Goal: Information Seeking & Learning: Learn about a topic

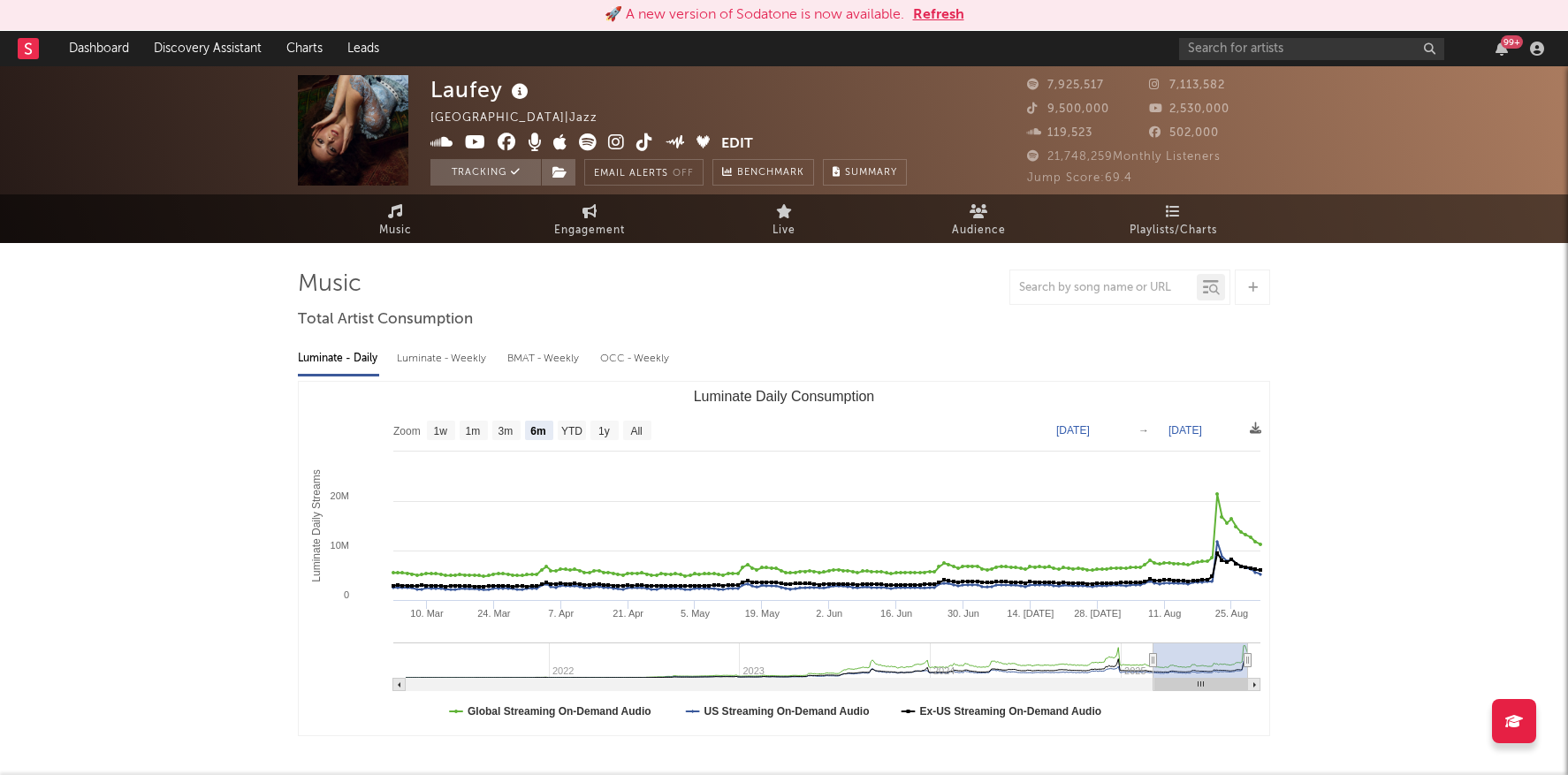
select select "6m"
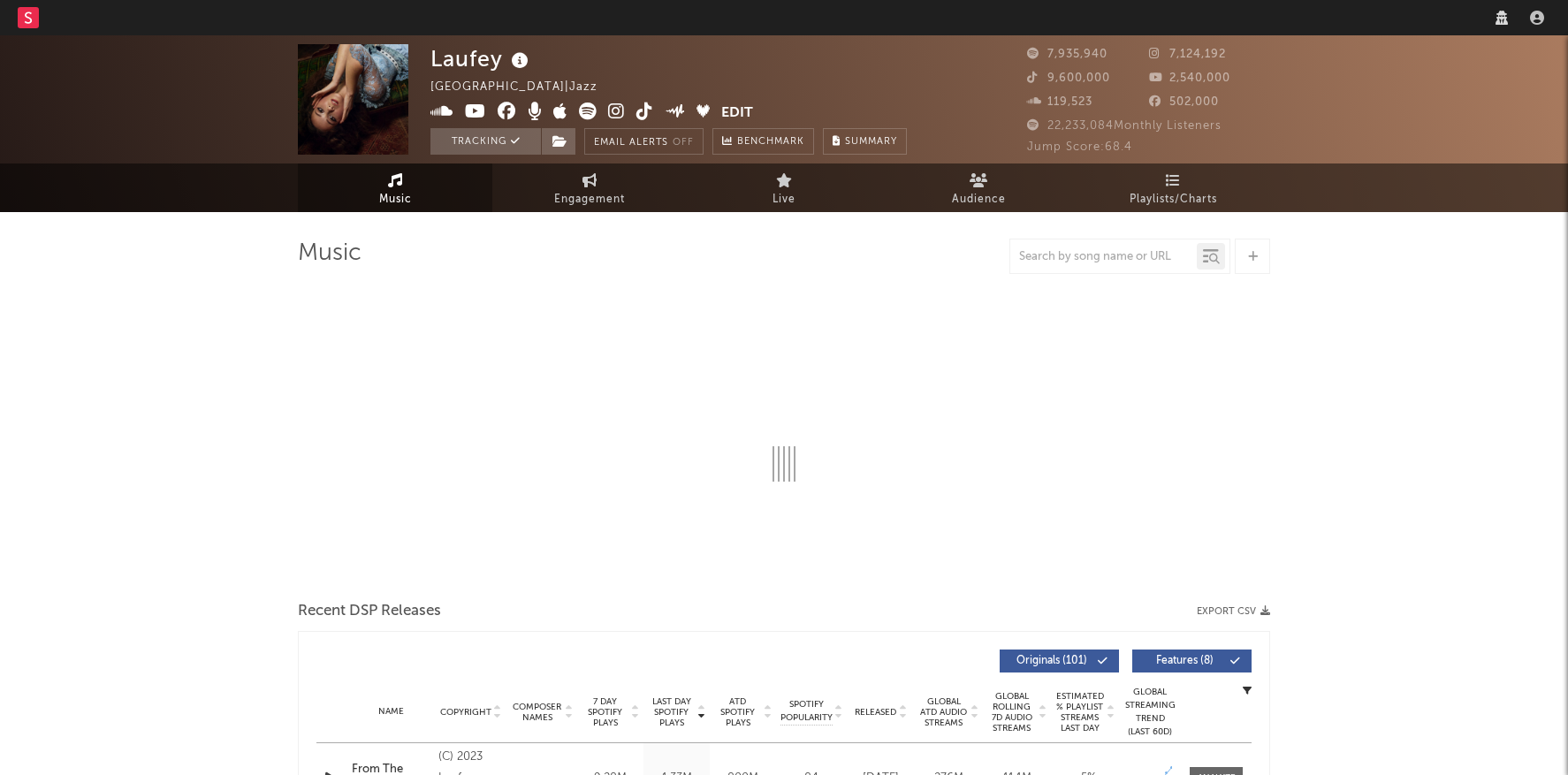
select select "warner_chappell"
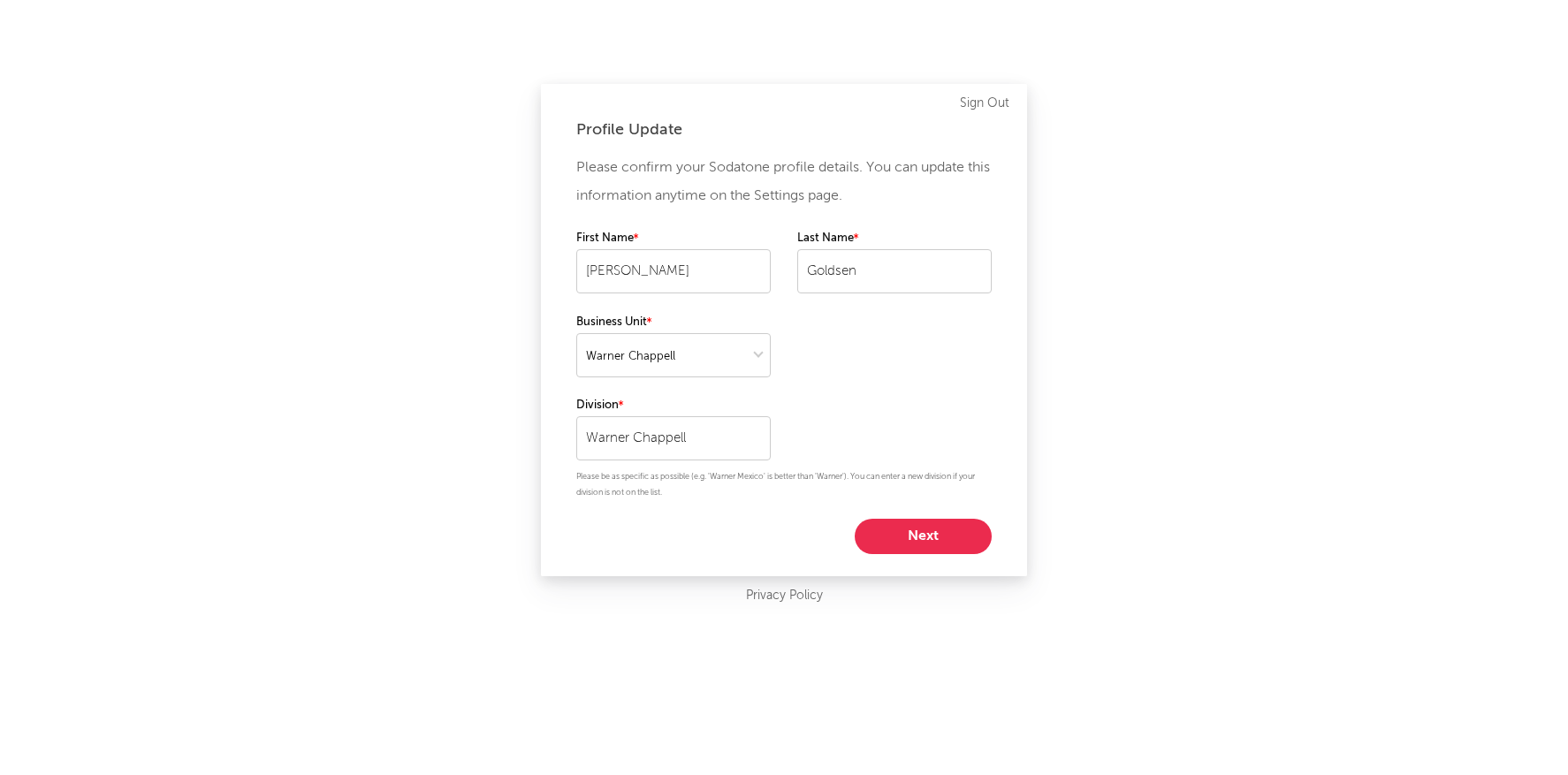
click at [955, 541] on button "Next" at bounding box center [923, 536] width 137 height 35
select select "director_vp"
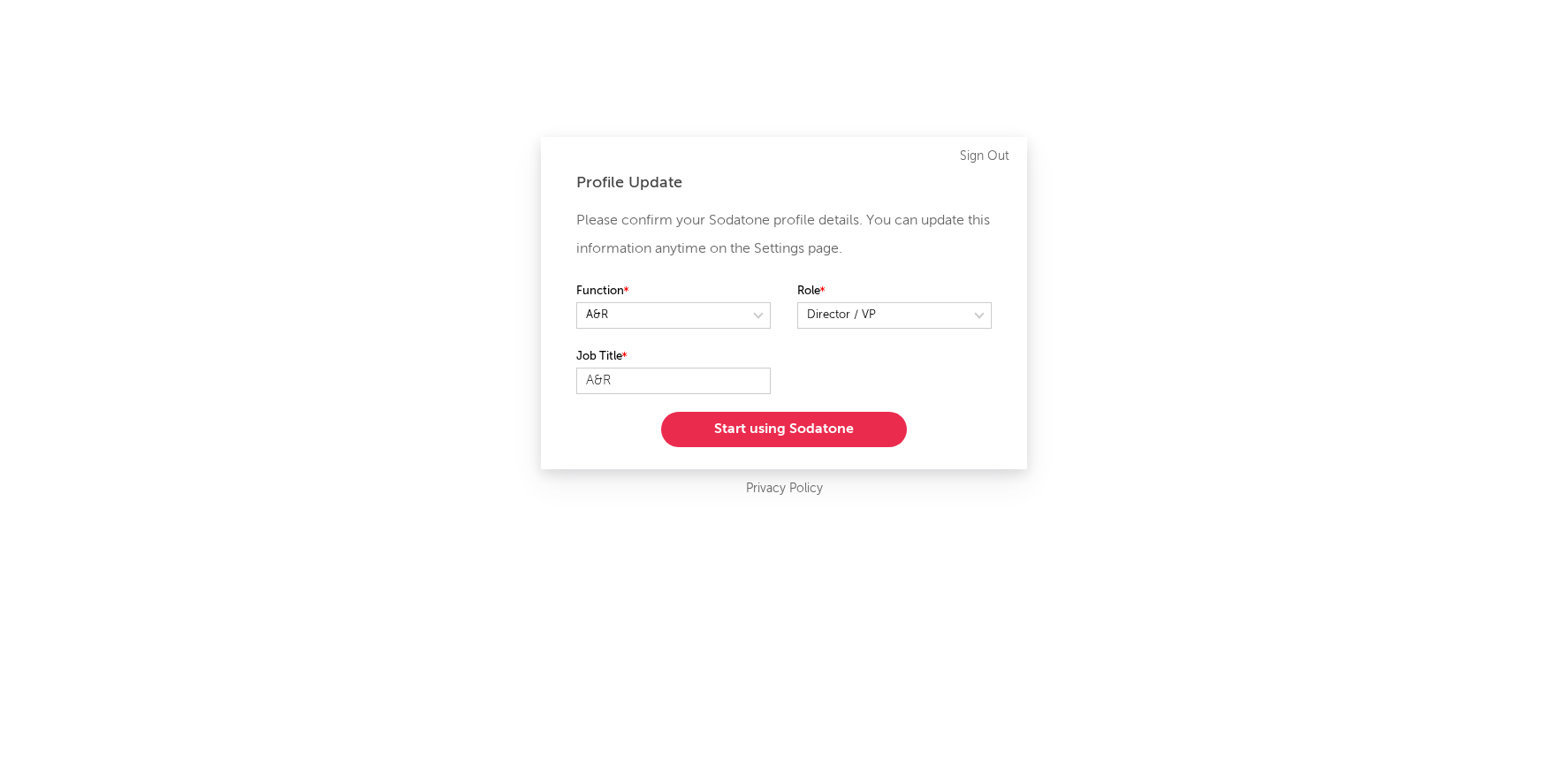
click at [817, 428] on button "Start using Sodatone" at bounding box center [784, 429] width 246 height 35
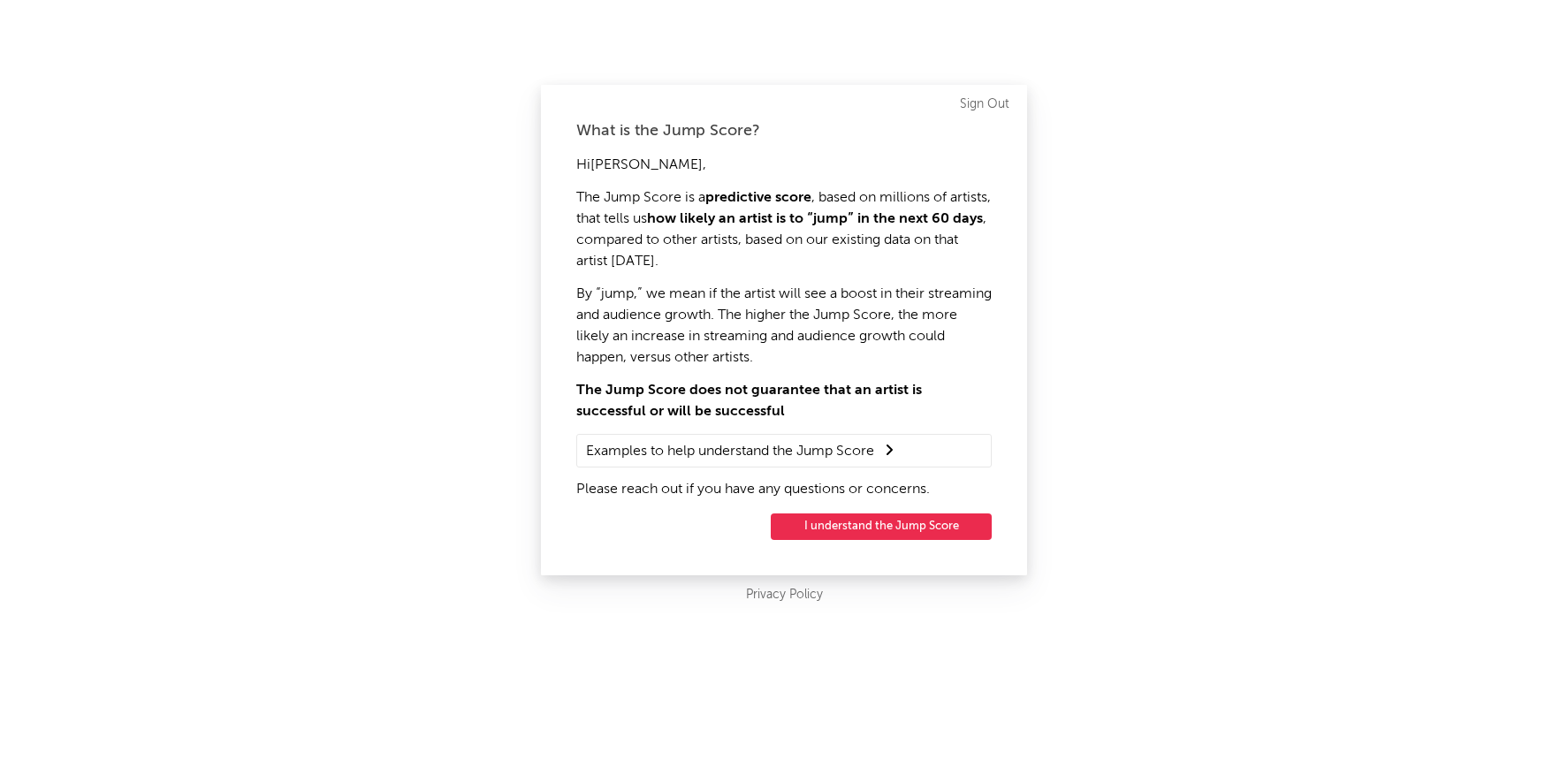
click at [885, 522] on button "I understand the Jump Score" at bounding box center [881, 526] width 221 height 27
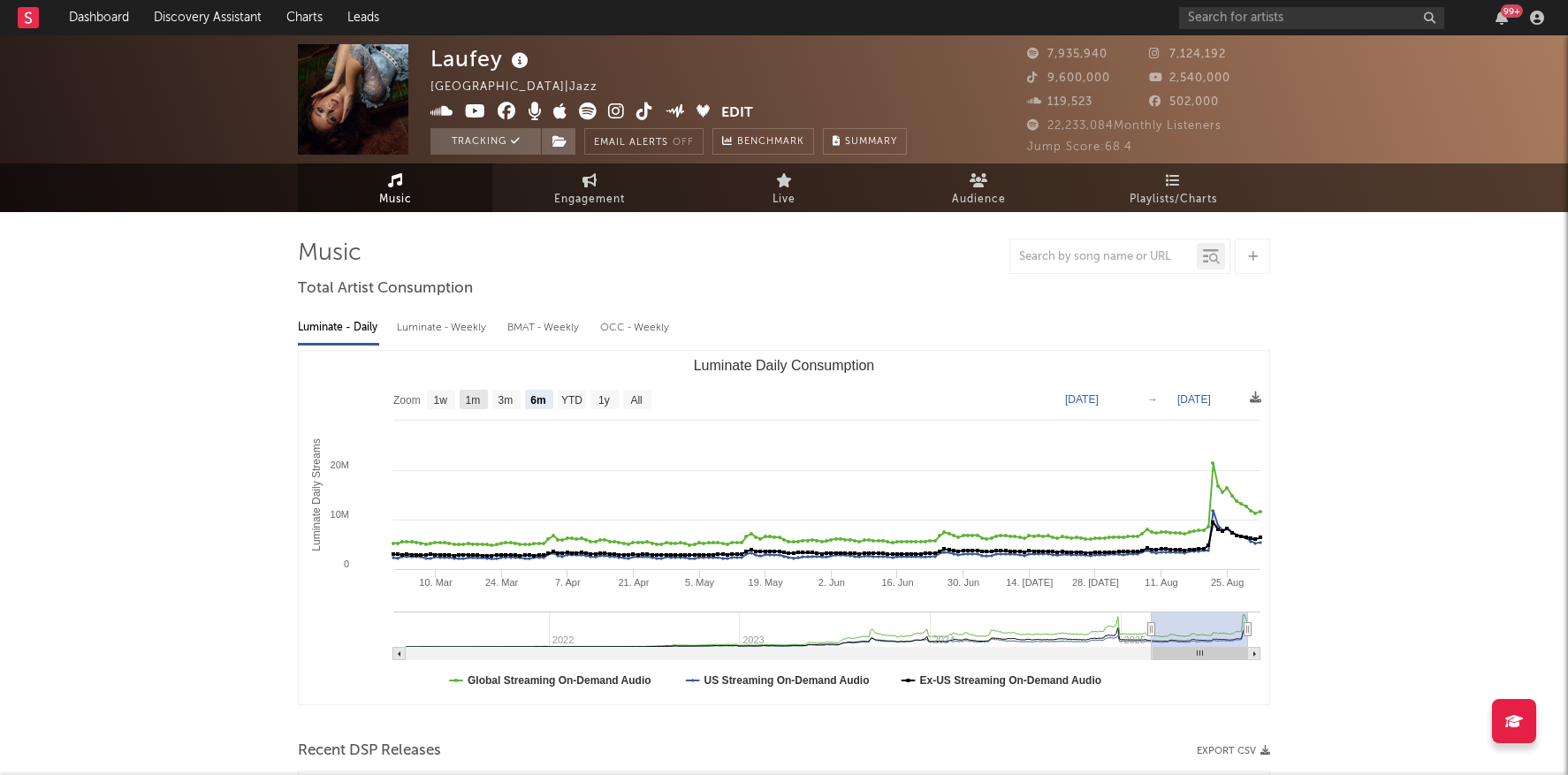
click at [479, 398] on text "1m" at bounding box center [473, 400] width 15 height 12
select select "1m"
type input "2025-08-01"
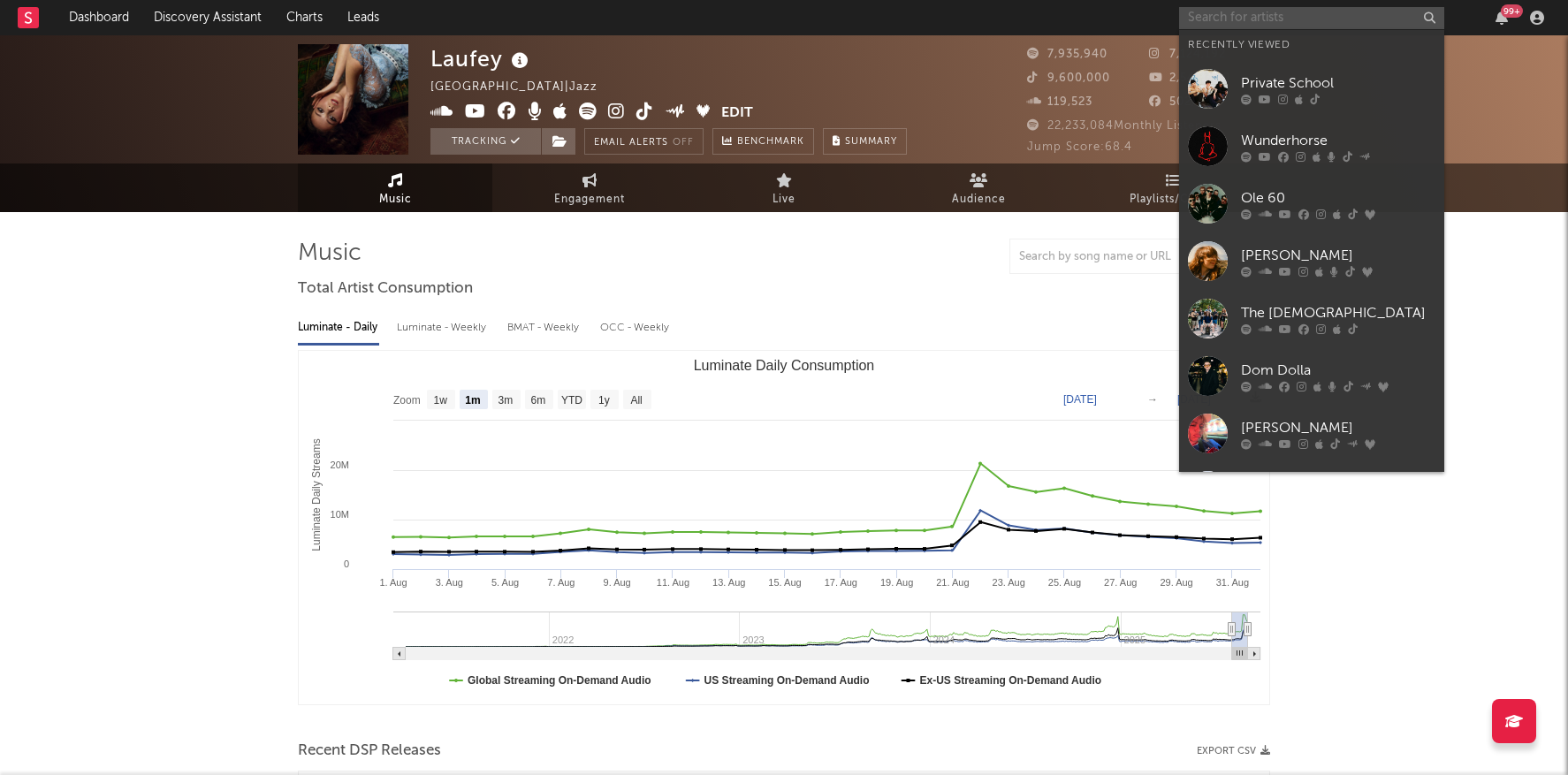
click at [1251, 27] on input "text" at bounding box center [1312, 17] width 266 height 22
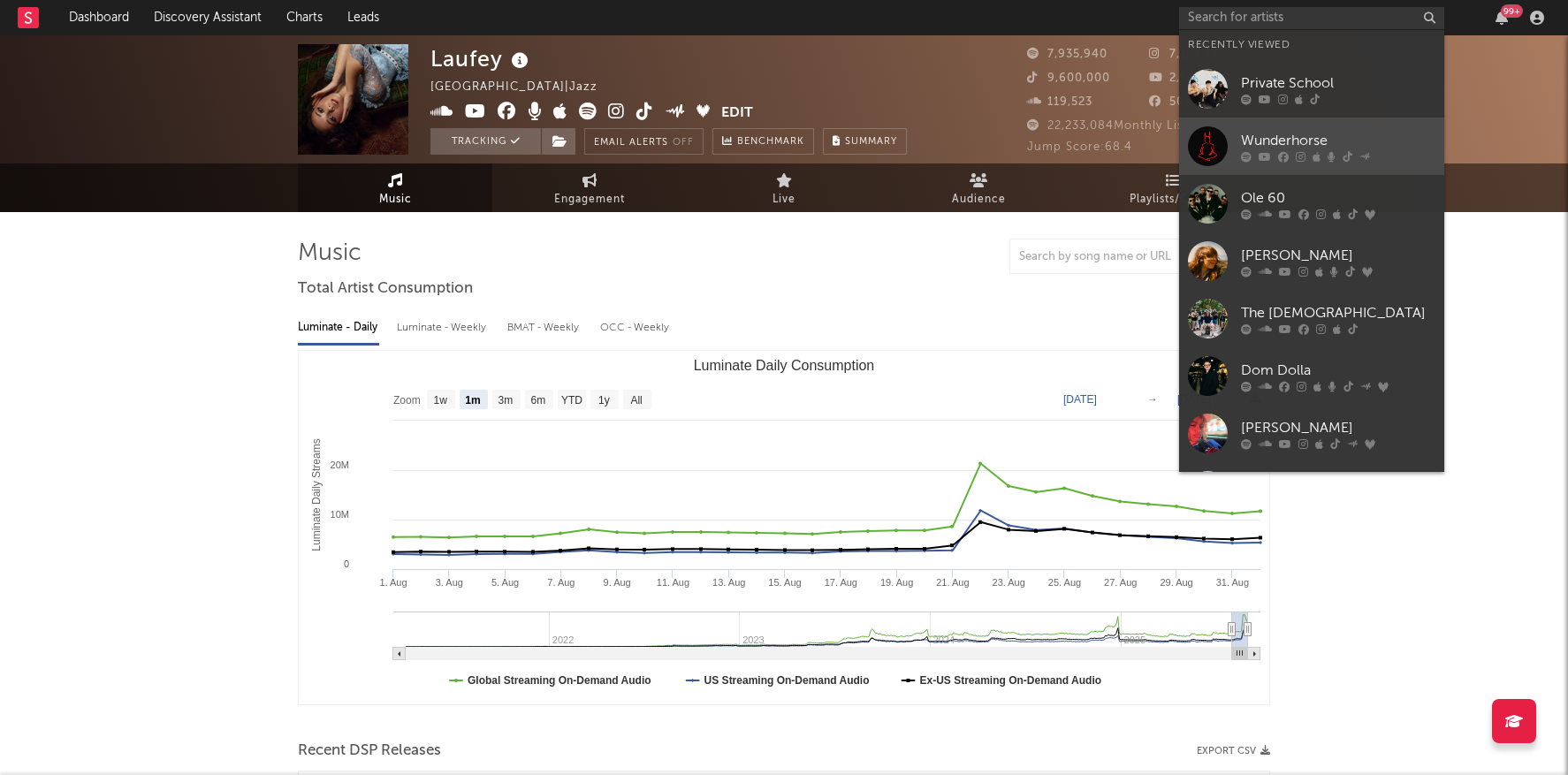
click at [1307, 140] on div "Wunderhorse" at bounding box center [1338, 140] width 194 height 21
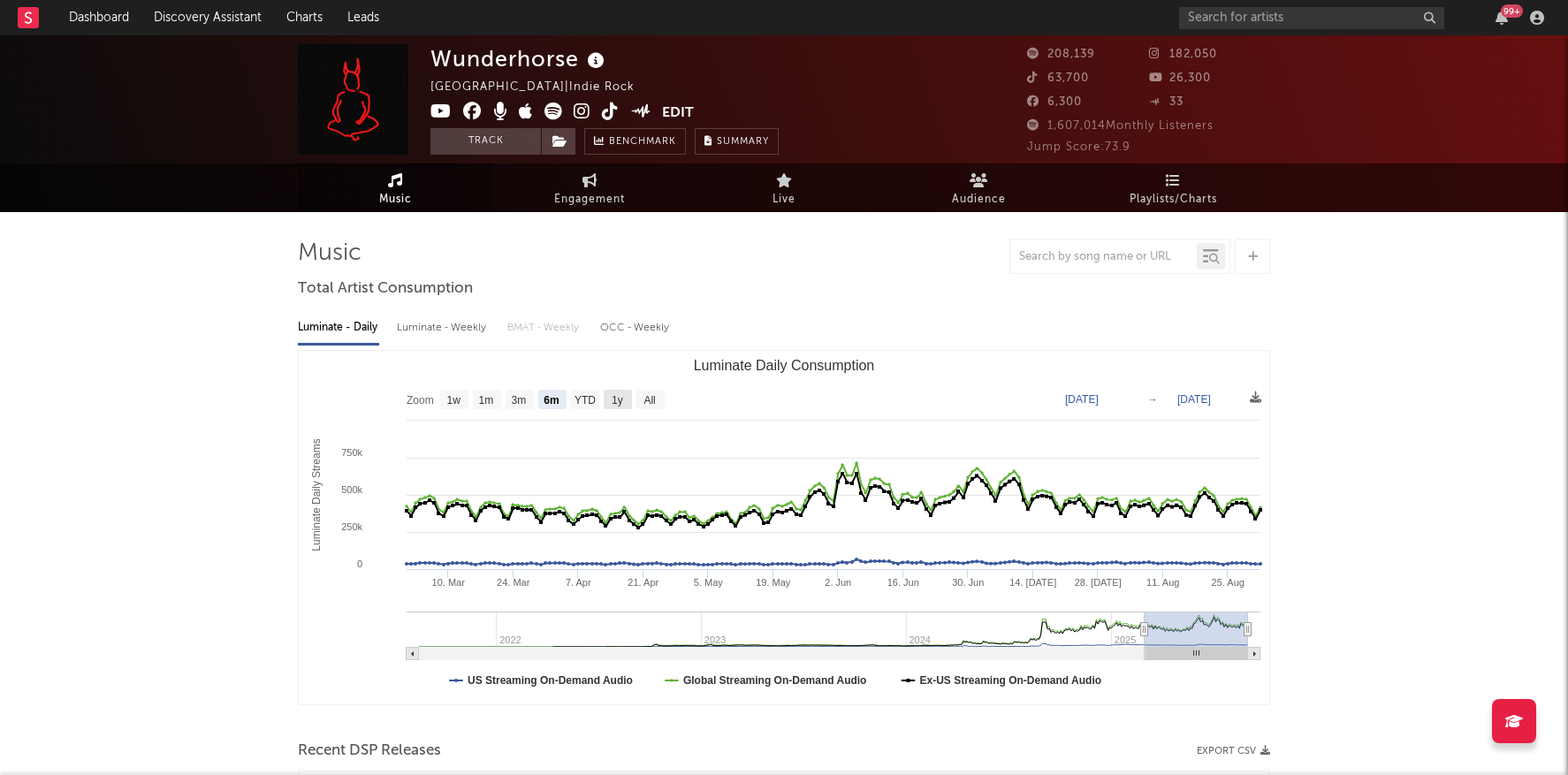
click at [623, 397] on text "1y" at bounding box center [618, 400] width 11 height 12
select select "1y"
type input "2024-09-01"
